Goal: Transaction & Acquisition: Book appointment/travel/reservation

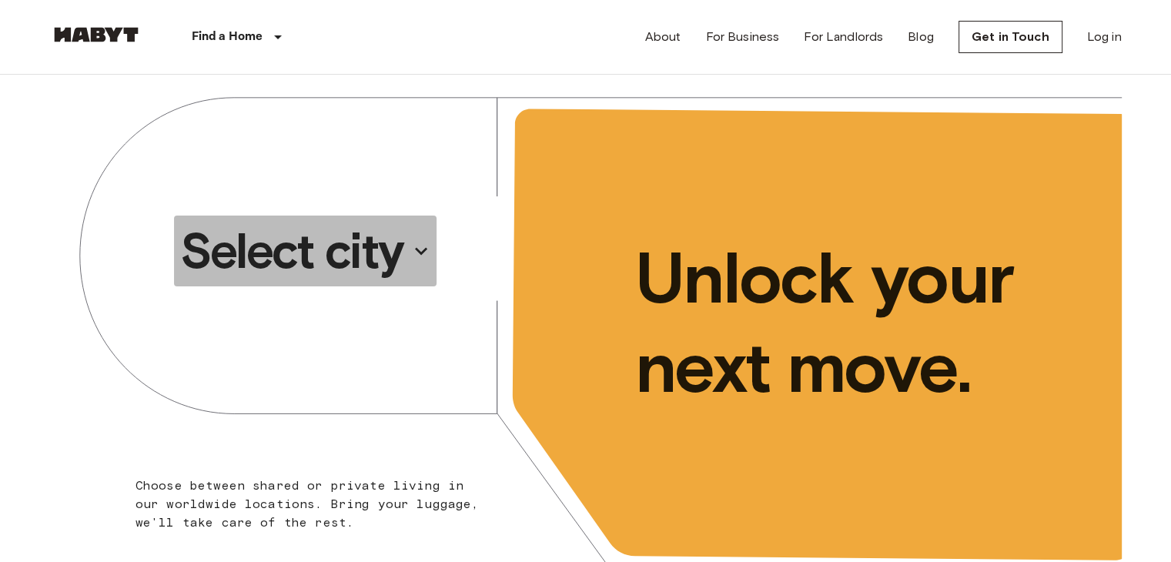
click at [309, 257] on p "Select city" at bounding box center [291, 251] width 223 height 62
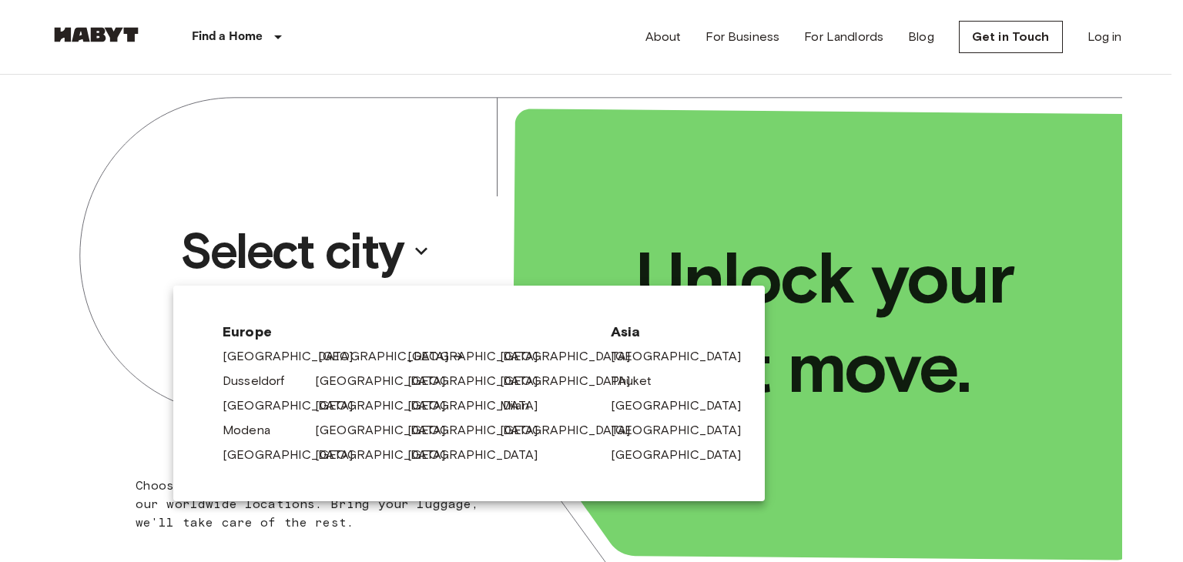
click at [334, 352] on link "[GEOGRAPHIC_DATA]" at bounding box center [391, 356] width 146 height 18
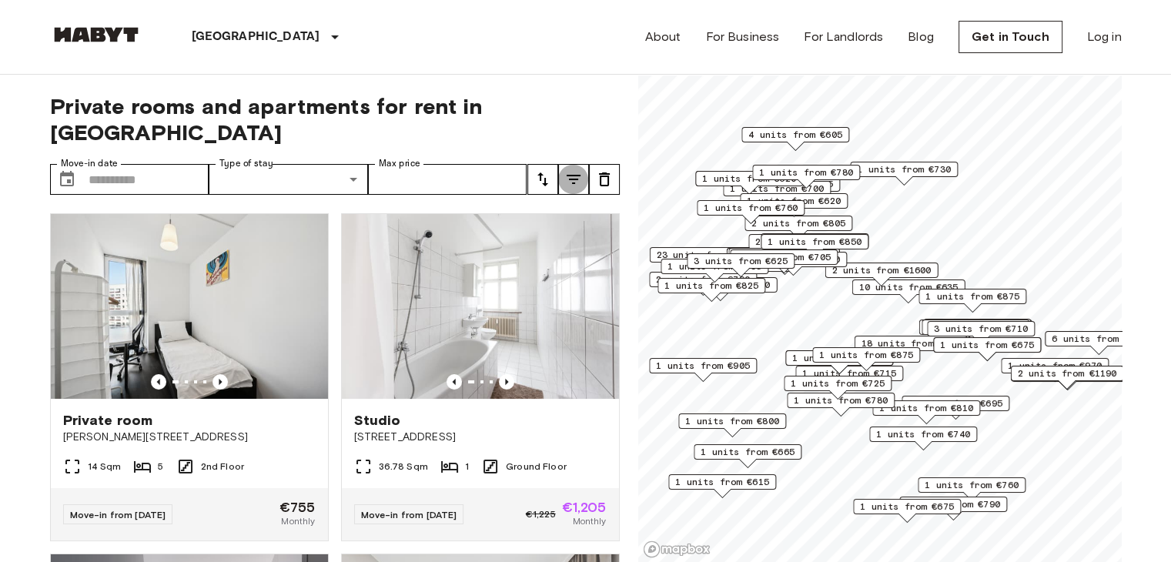
click at [578, 170] on icon "tune" at bounding box center [573, 179] width 18 height 18
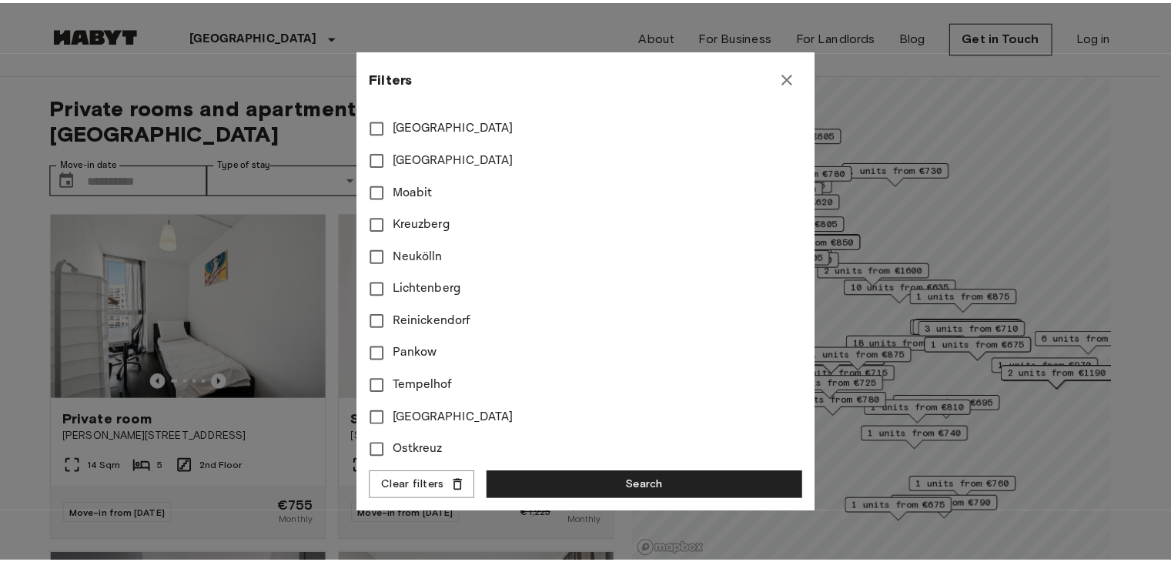
scroll to position [563, 0]
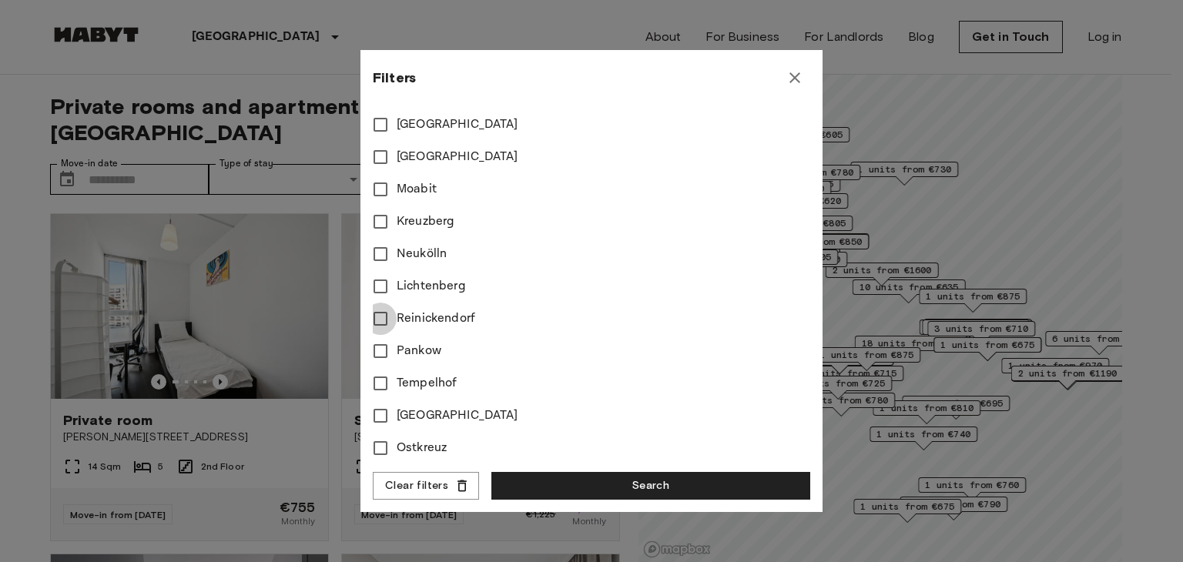
type input "**"
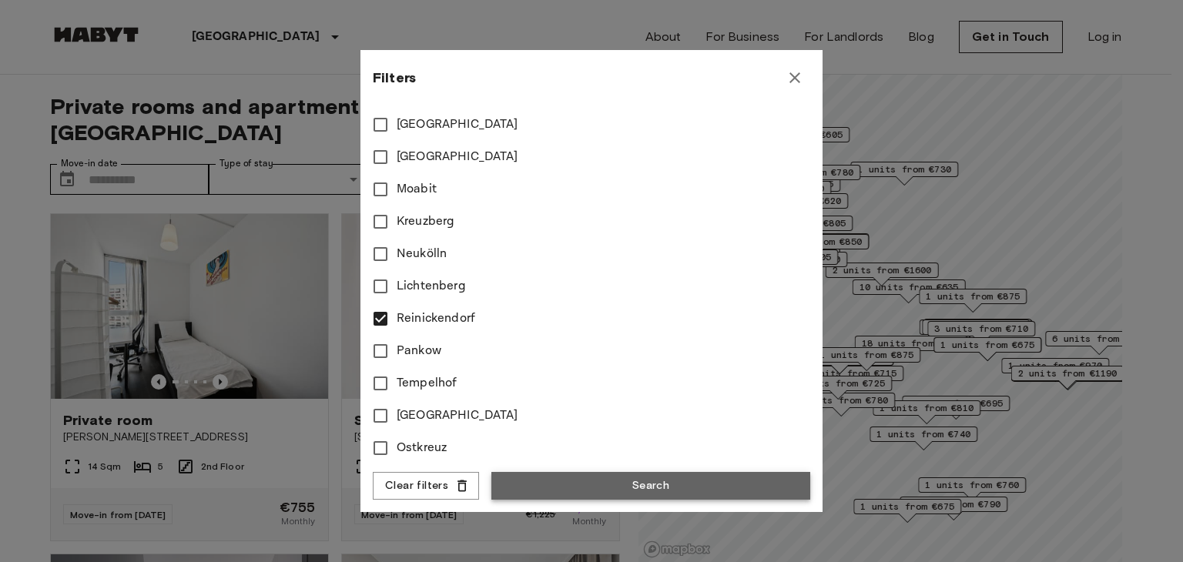
click at [561, 487] on button "Search" at bounding box center [650, 486] width 319 height 28
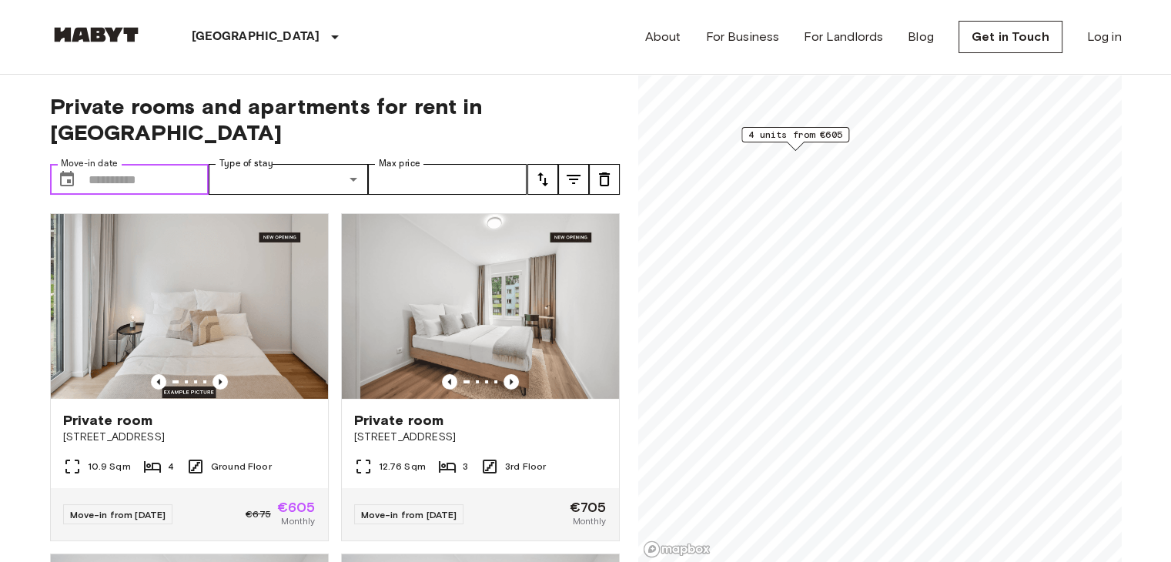
click at [160, 164] on input "Move-in date" at bounding box center [149, 179] width 121 height 31
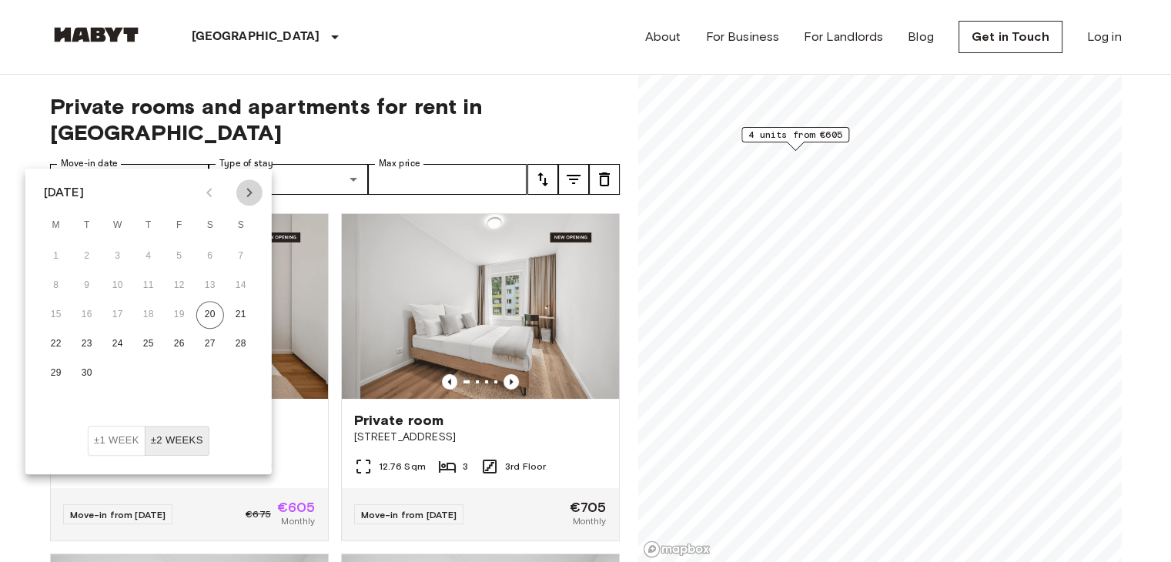
click at [251, 196] on icon "Next month" at bounding box center [249, 192] width 18 height 18
